Goal: Information Seeking & Learning: Understand process/instructions

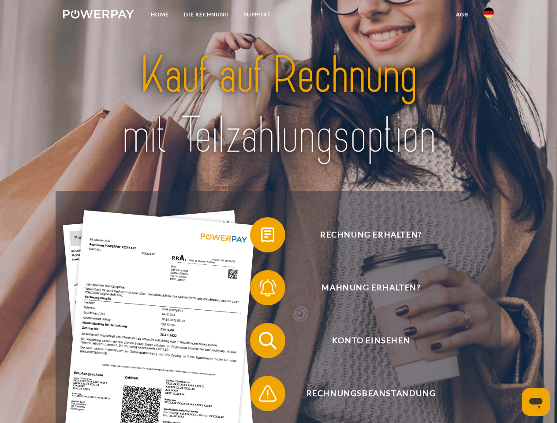
click at [98, 15] on img at bounding box center [98, 14] width 71 height 9
click at [489, 15] on img at bounding box center [488, 12] width 11 height 11
click at [462, 15] on link "agb" at bounding box center [461, 15] width 27 height 16
click at [261, 237] on span at bounding box center [254, 235] width 44 height 44
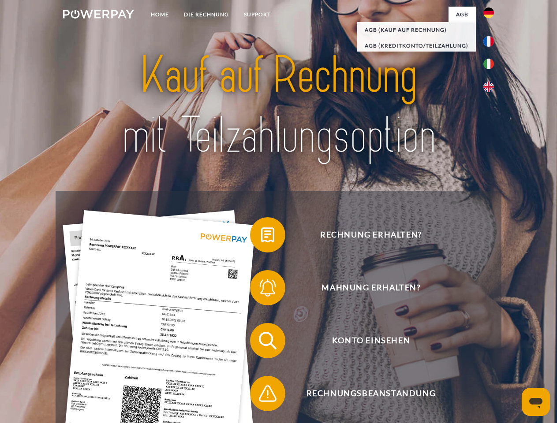
click at [261, 290] on span at bounding box center [254, 288] width 44 height 44
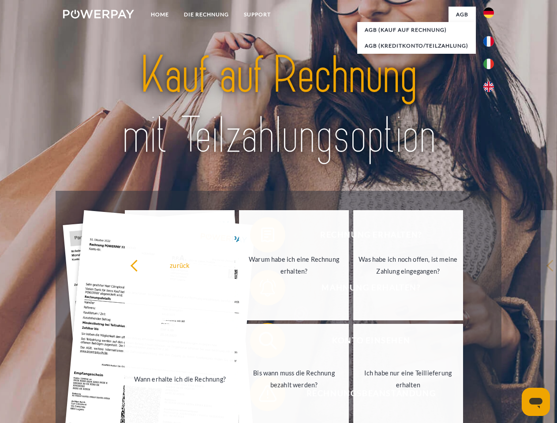
click at [261, 343] on link "Bis wann muss die Rechnung bezahlt werden?" at bounding box center [294, 379] width 110 height 110
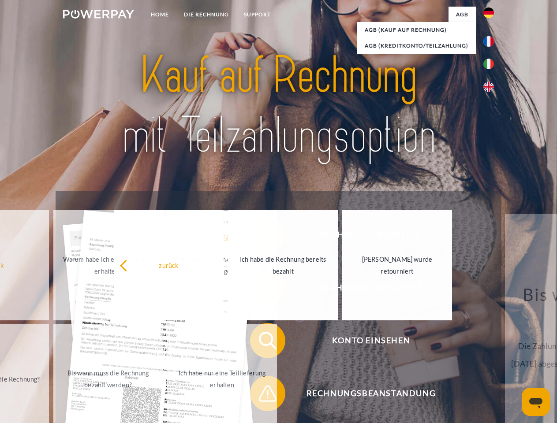
click at [261, 395] on span at bounding box center [254, 394] width 44 height 44
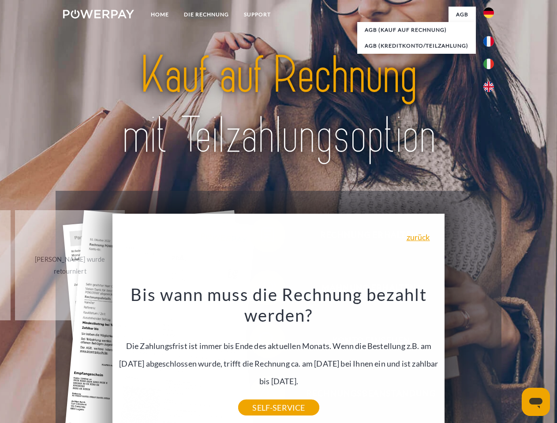
click at [536, 402] on icon "Messaging-Fenster öffnen" at bounding box center [535, 403] width 13 height 11
